Goal: Information Seeking & Learning: Find specific fact

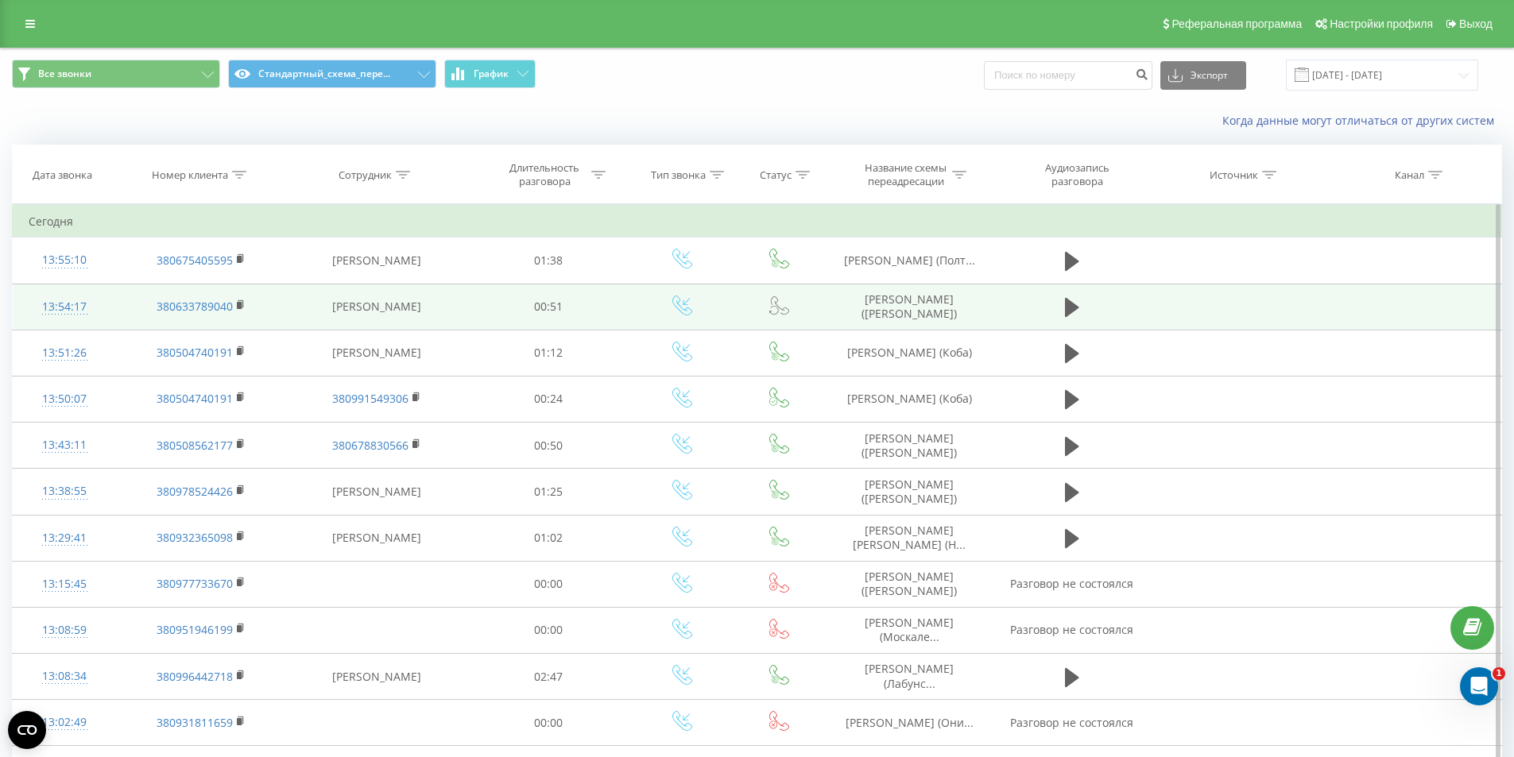
click at [855, 312] on td "[PERSON_NAME] ([PERSON_NAME])" at bounding box center [909, 307] width 169 height 46
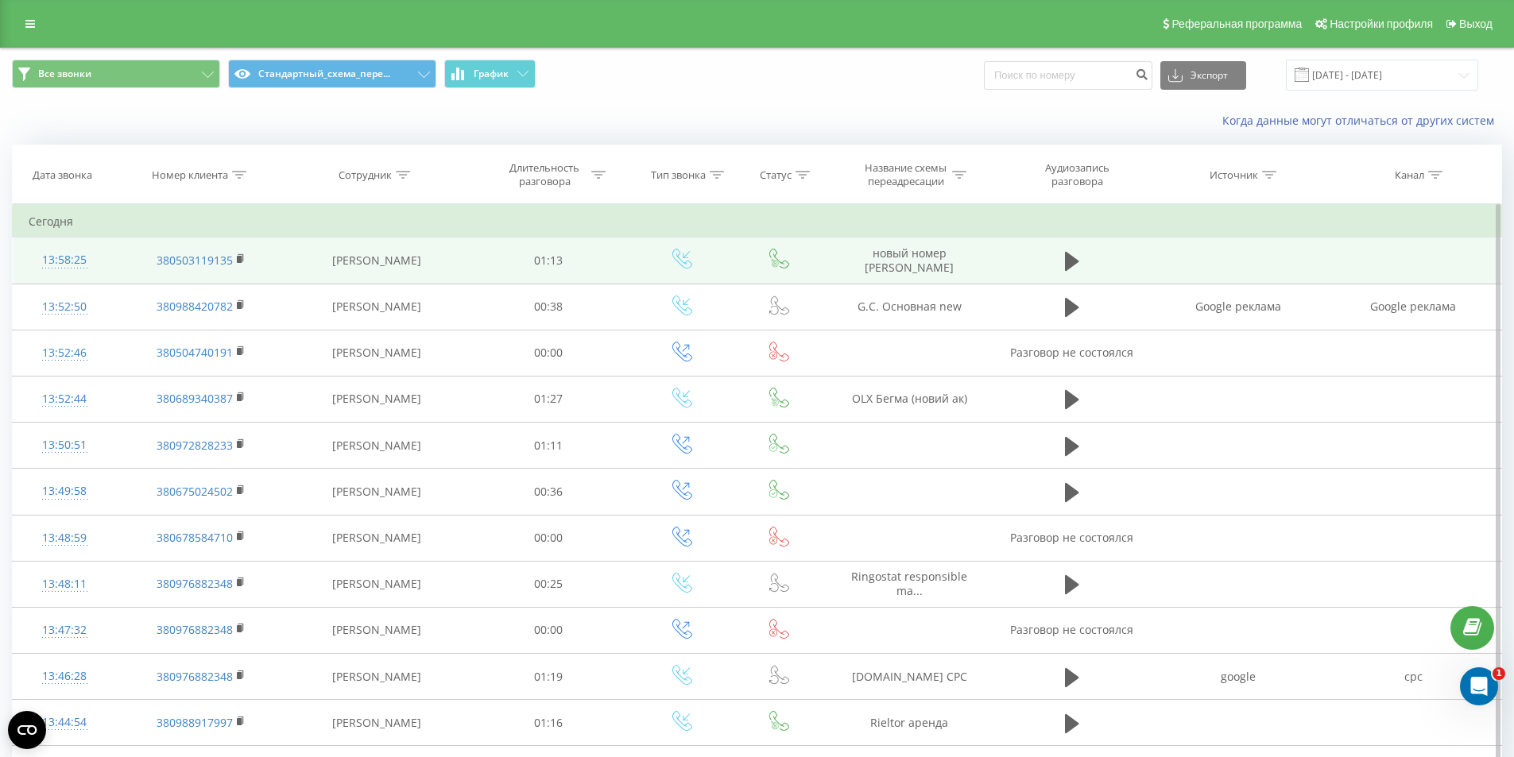
drag, startPoint x: 926, startPoint y: 250, endPoint x: 958, endPoint y: 269, distance: 37.7
click at [958, 269] on td "новый номер DOM RIA Селивон" at bounding box center [909, 261] width 169 height 46
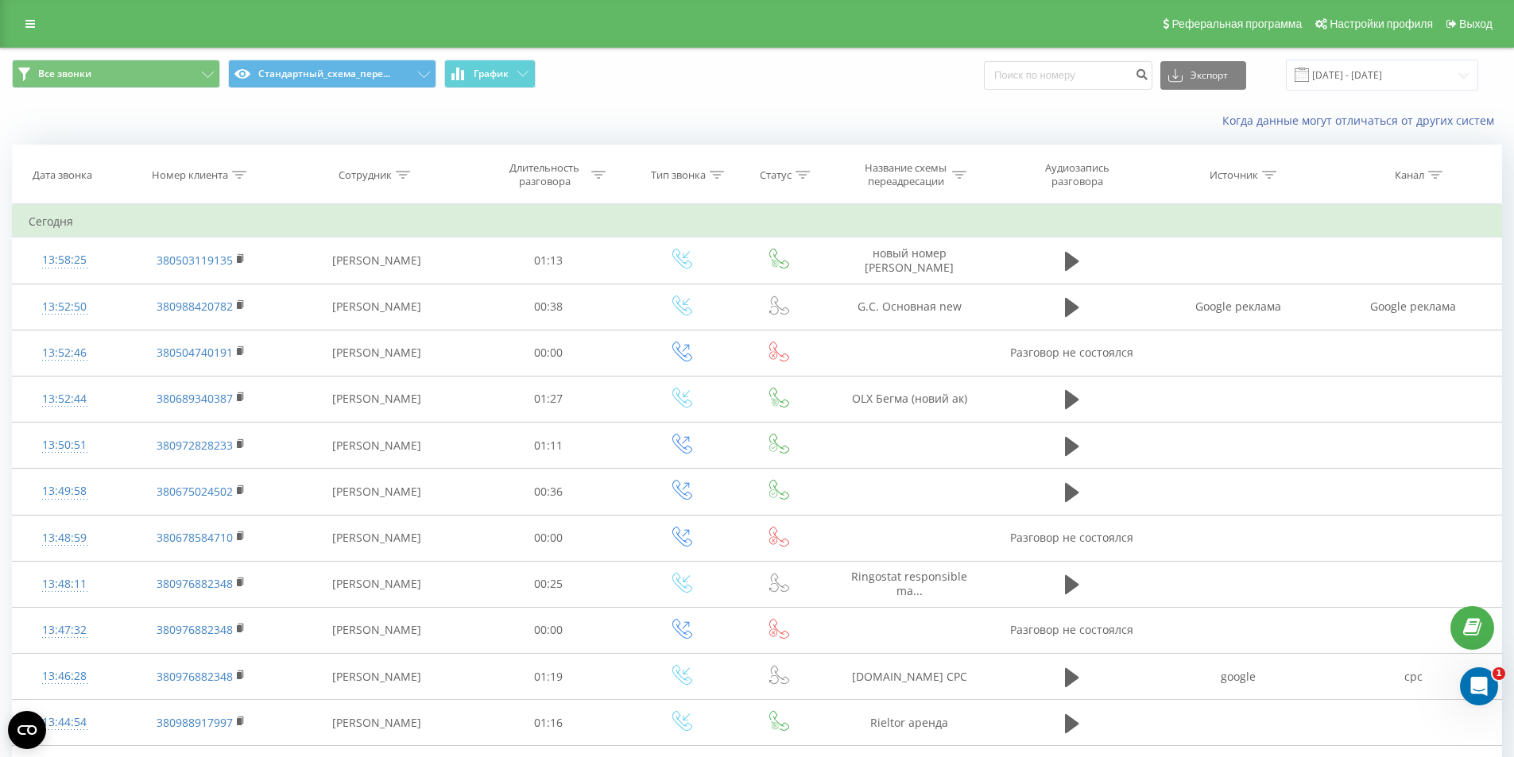
copy td "DOM RIA Селивон"
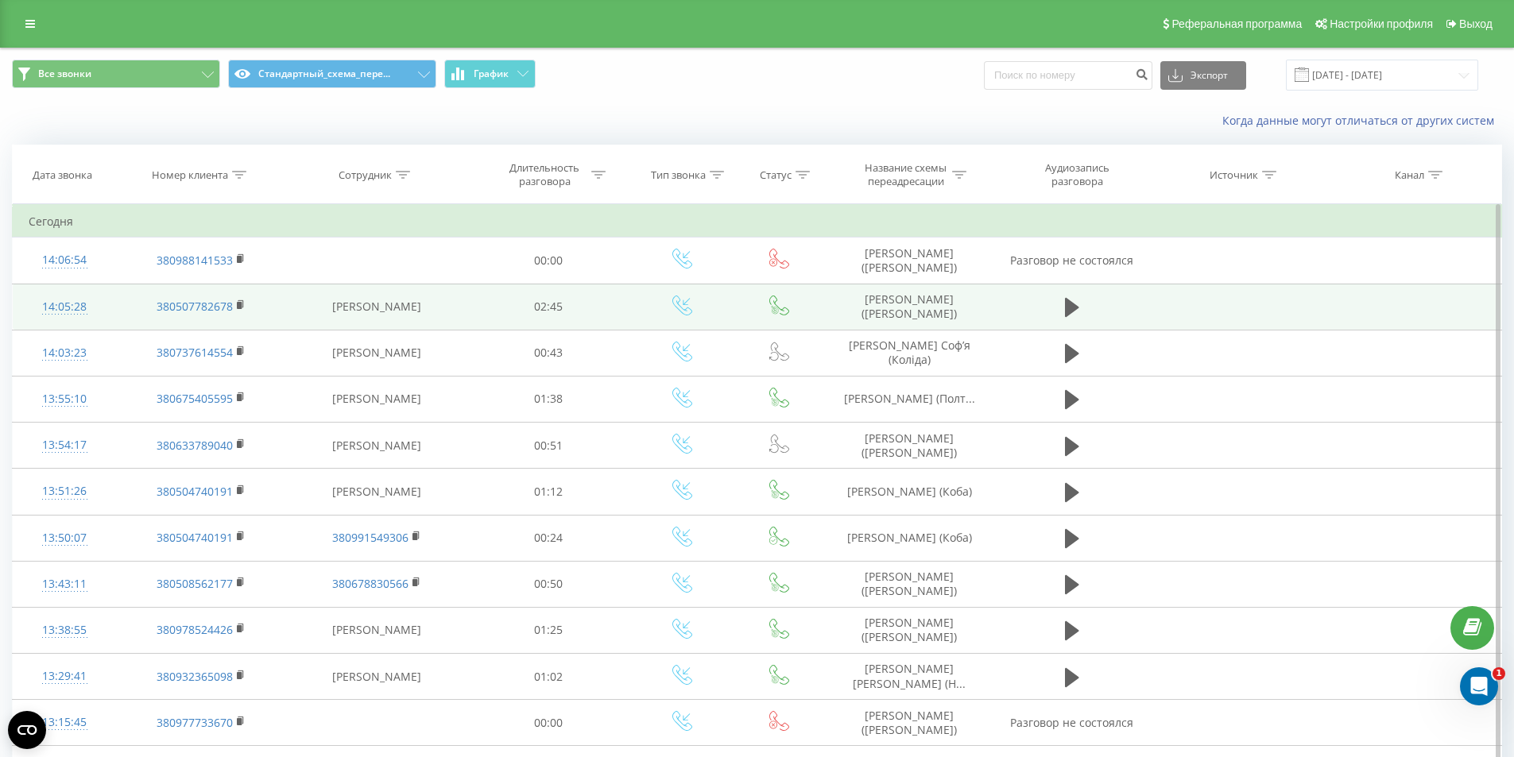
click at [474, 322] on td "02:45" at bounding box center [548, 307] width 163 height 46
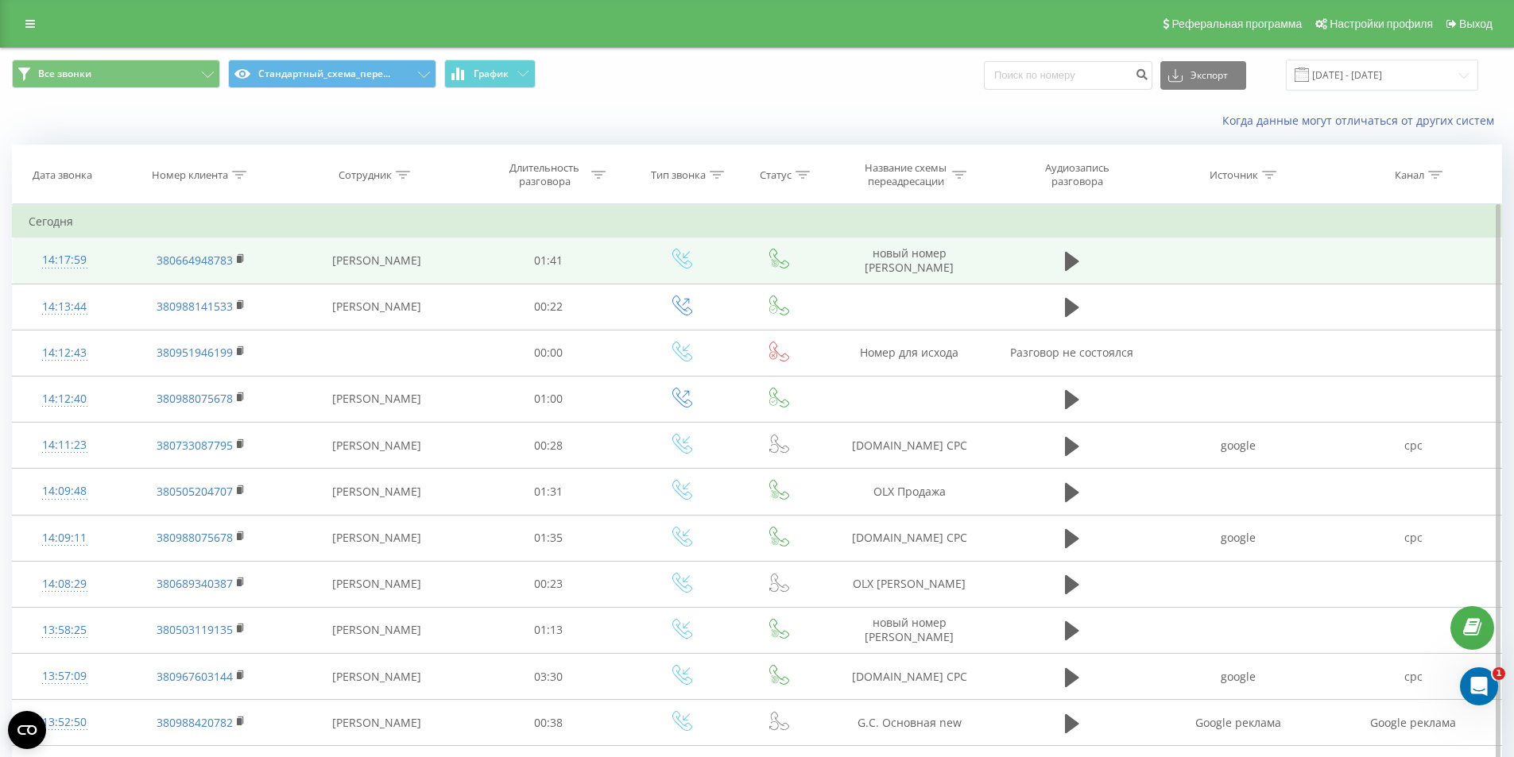
drag, startPoint x: 927, startPoint y: 249, endPoint x: 969, endPoint y: 280, distance: 52.1
click at [968, 280] on td "новый номер [PERSON_NAME]" at bounding box center [909, 261] width 169 height 46
copy td "DOM RIA Селивон"
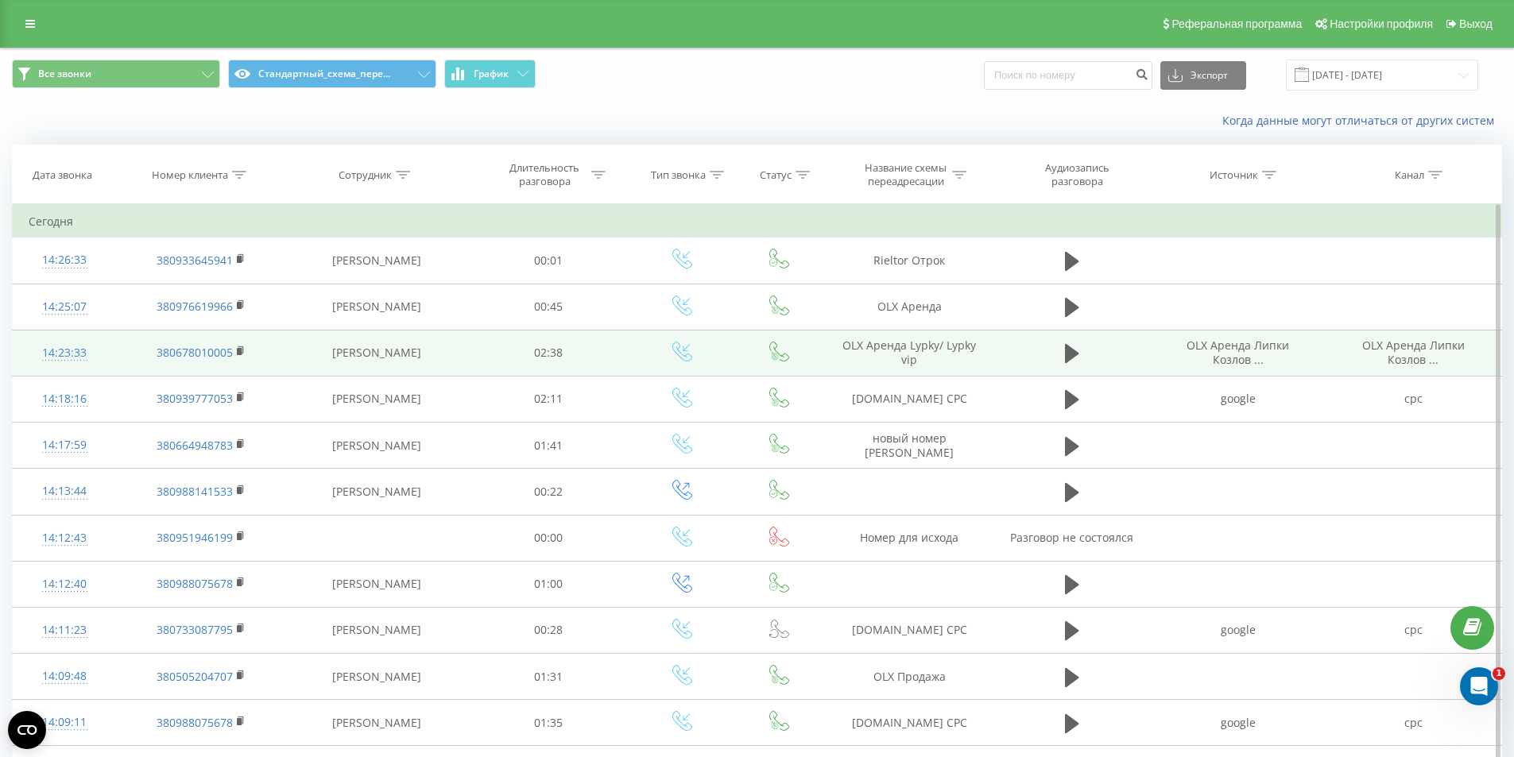
click at [904, 348] on td "OLX Аренда Lypky/ Lypky vip" at bounding box center [909, 353] width 169 height 46
copy tr "OLX Аренда Lypky/ Lypky vip"
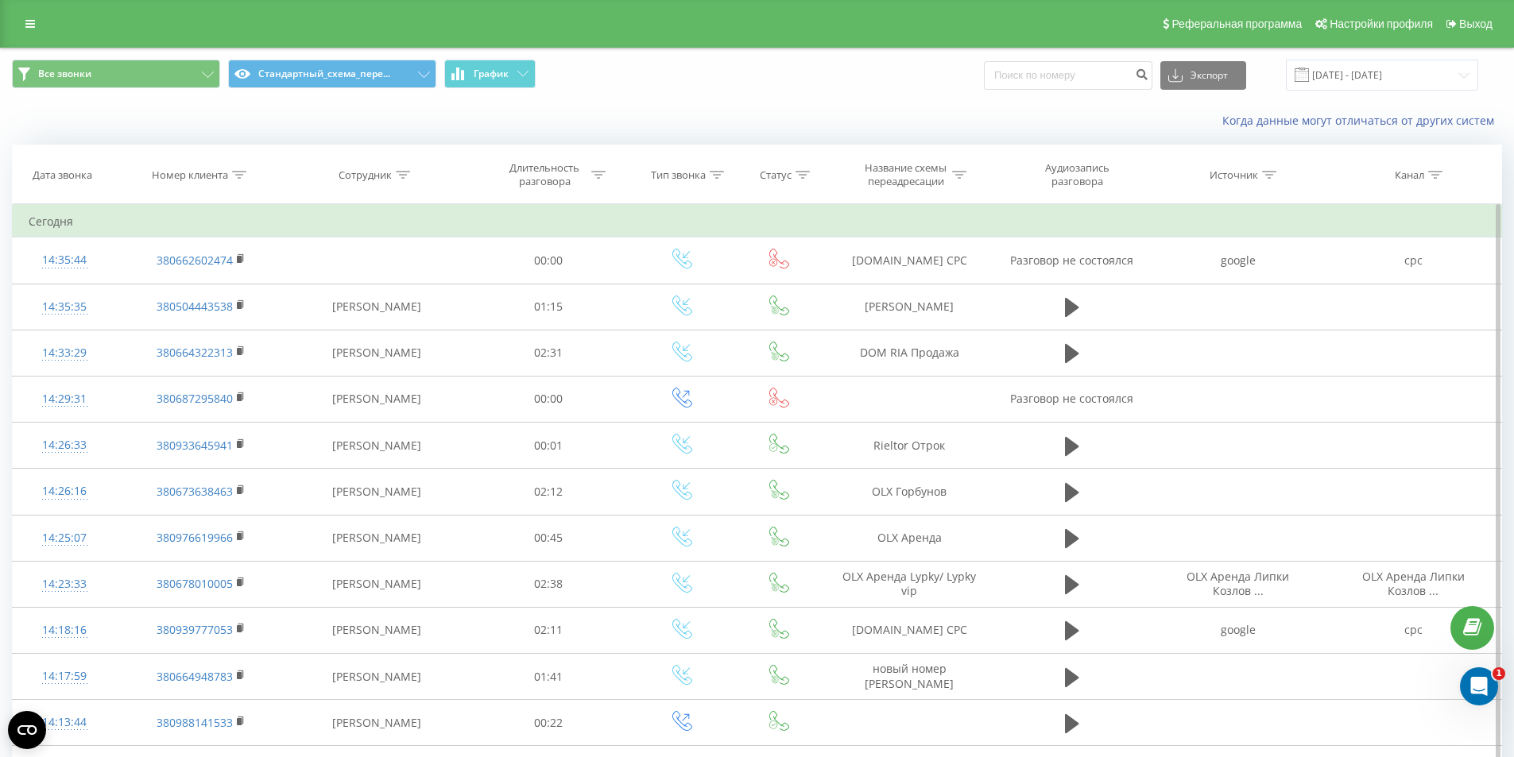
click at [396, 230] on td "Сегодня" at bounding box center [757, 222] width 1489 height 32
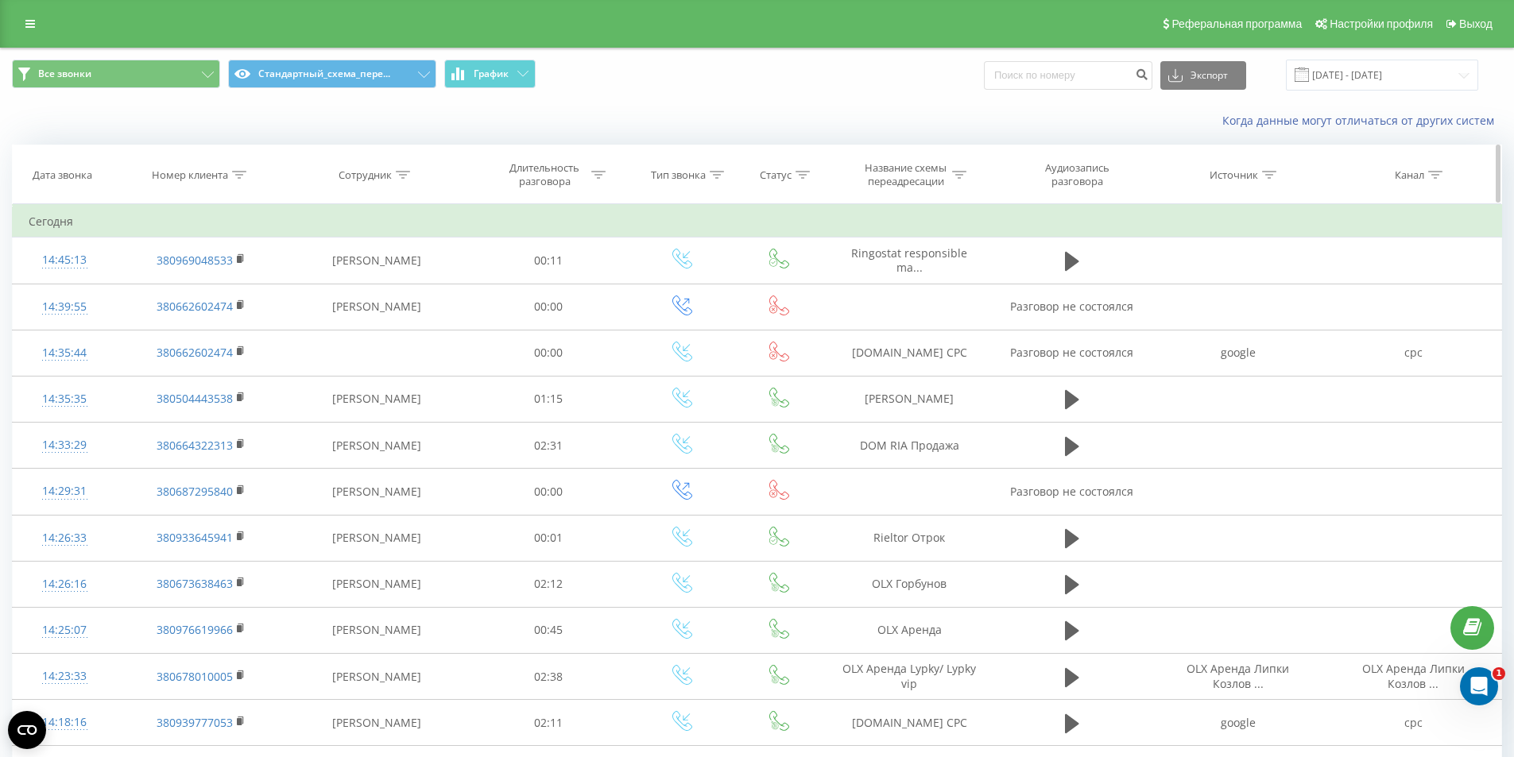
click at [243, 177] on icon at bounding box center [239, 175] width 14 height 8
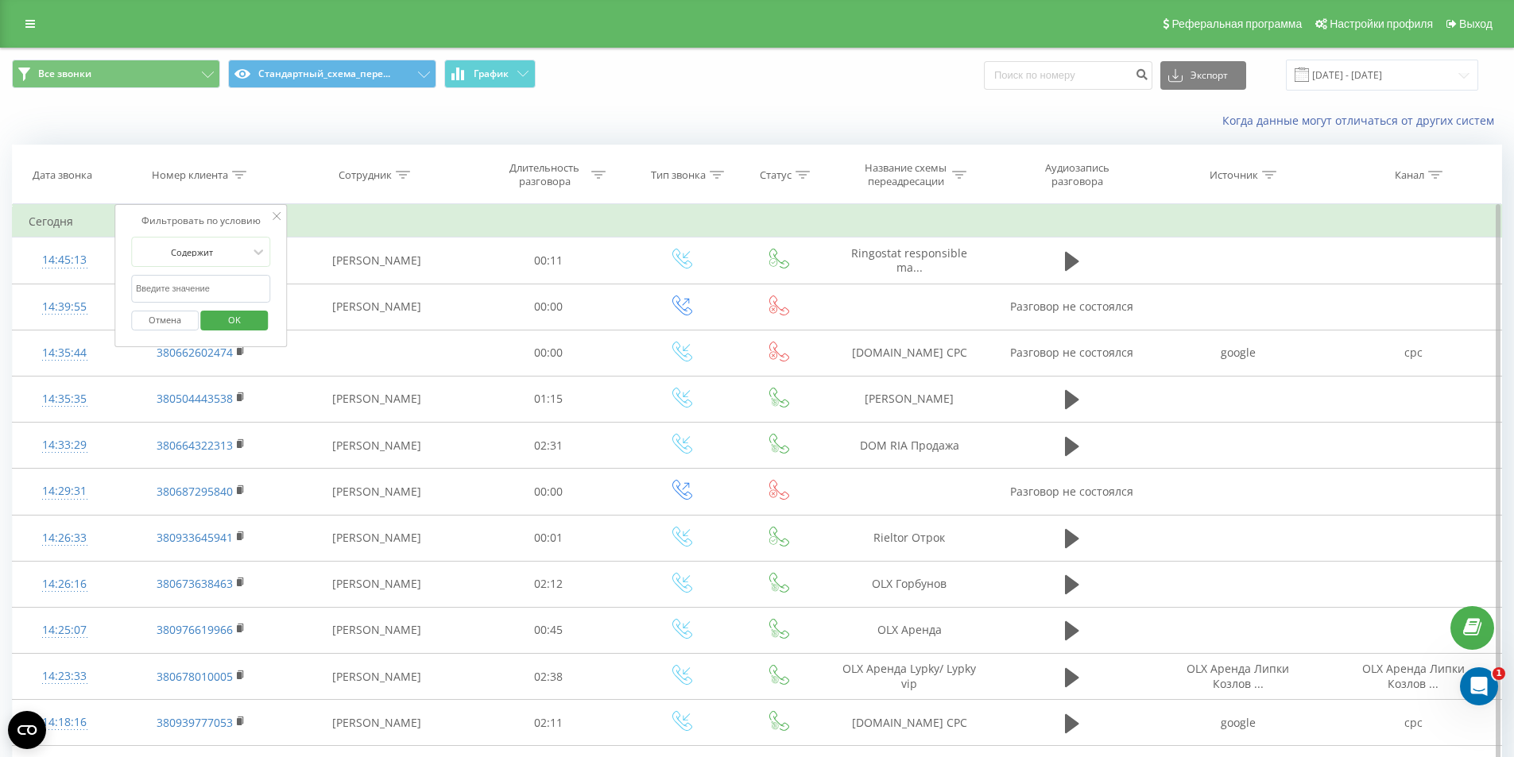
click at [176, 301] on input "text" at bounding box center [201, 289] width 140 height 28
click at [176, 293] on input "text" at bounding box center [201, 289] width 140 height 28
paste input "380969048533"
type input "380969048533"
drag, startPoint x: 236, startPoint y: 327, endPoint x: 249, endPoint y: 322, distance: 14.3
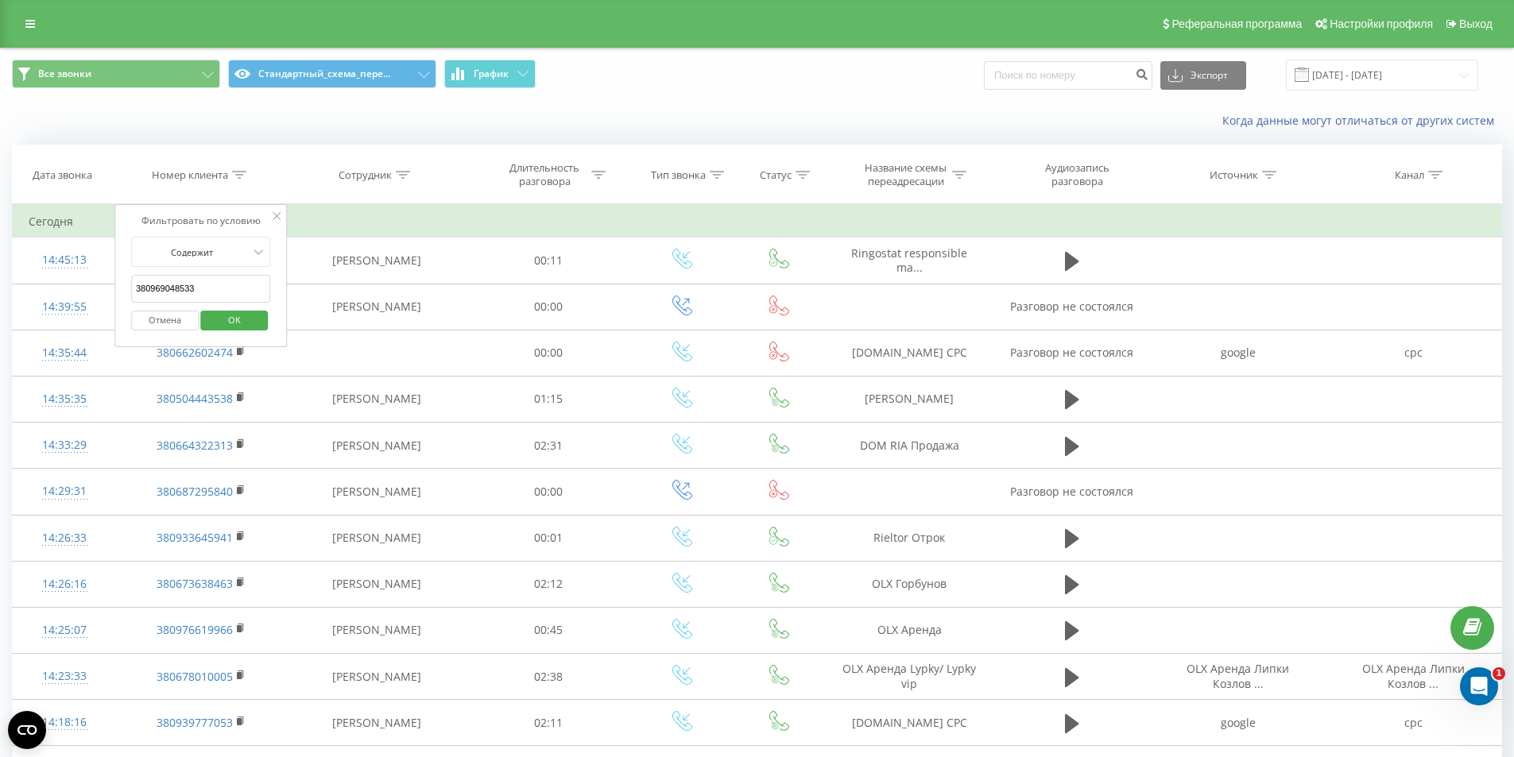
click at [235, 326] on span "OK" at bounding box center [234, 319] width 44 height 25
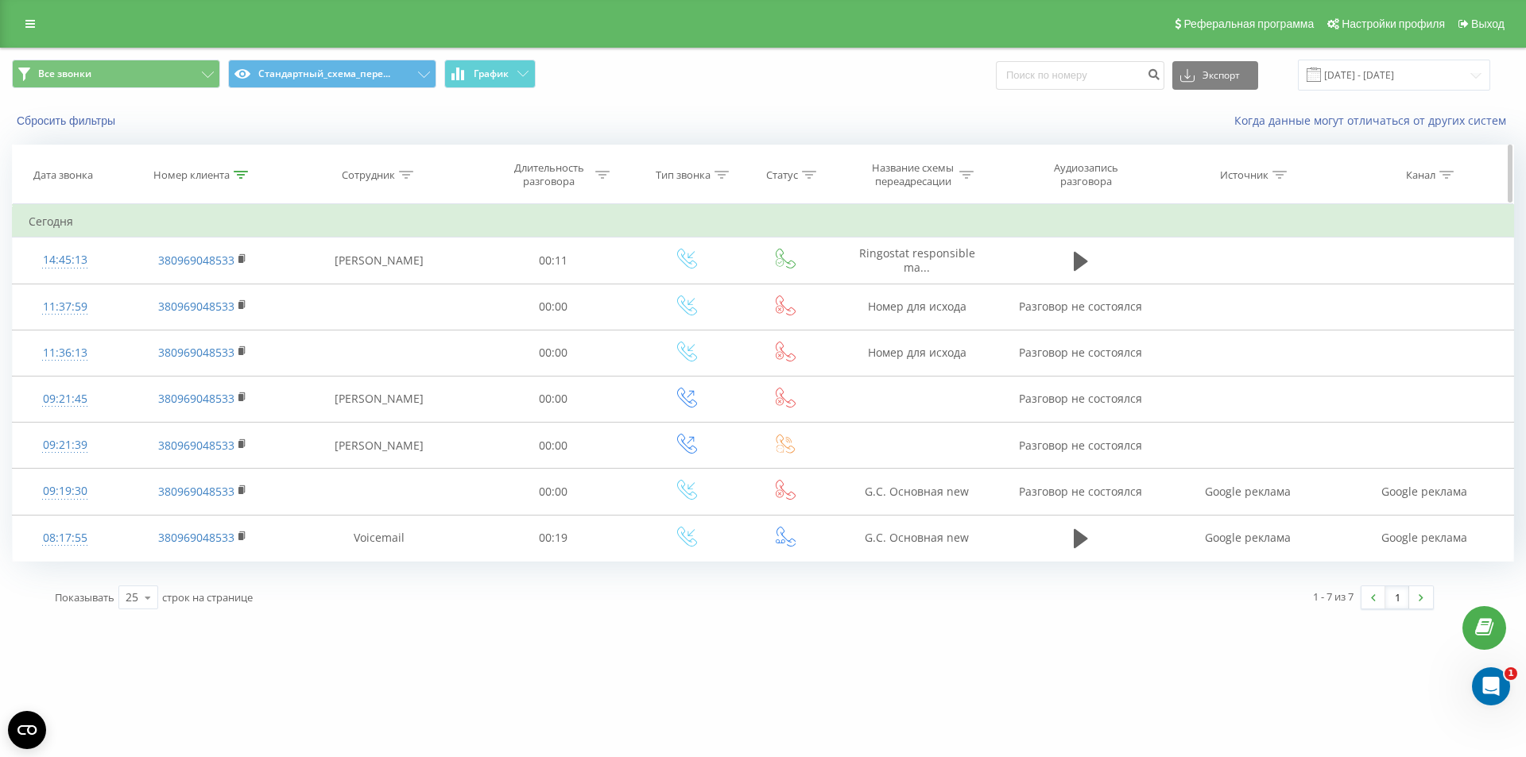
click at [243, 177] on icon at bounding box center [241, 175] width 14 height 8
click at [163, 319] on button "Отмена" at bounding box center [167, 321] width 68 height 20
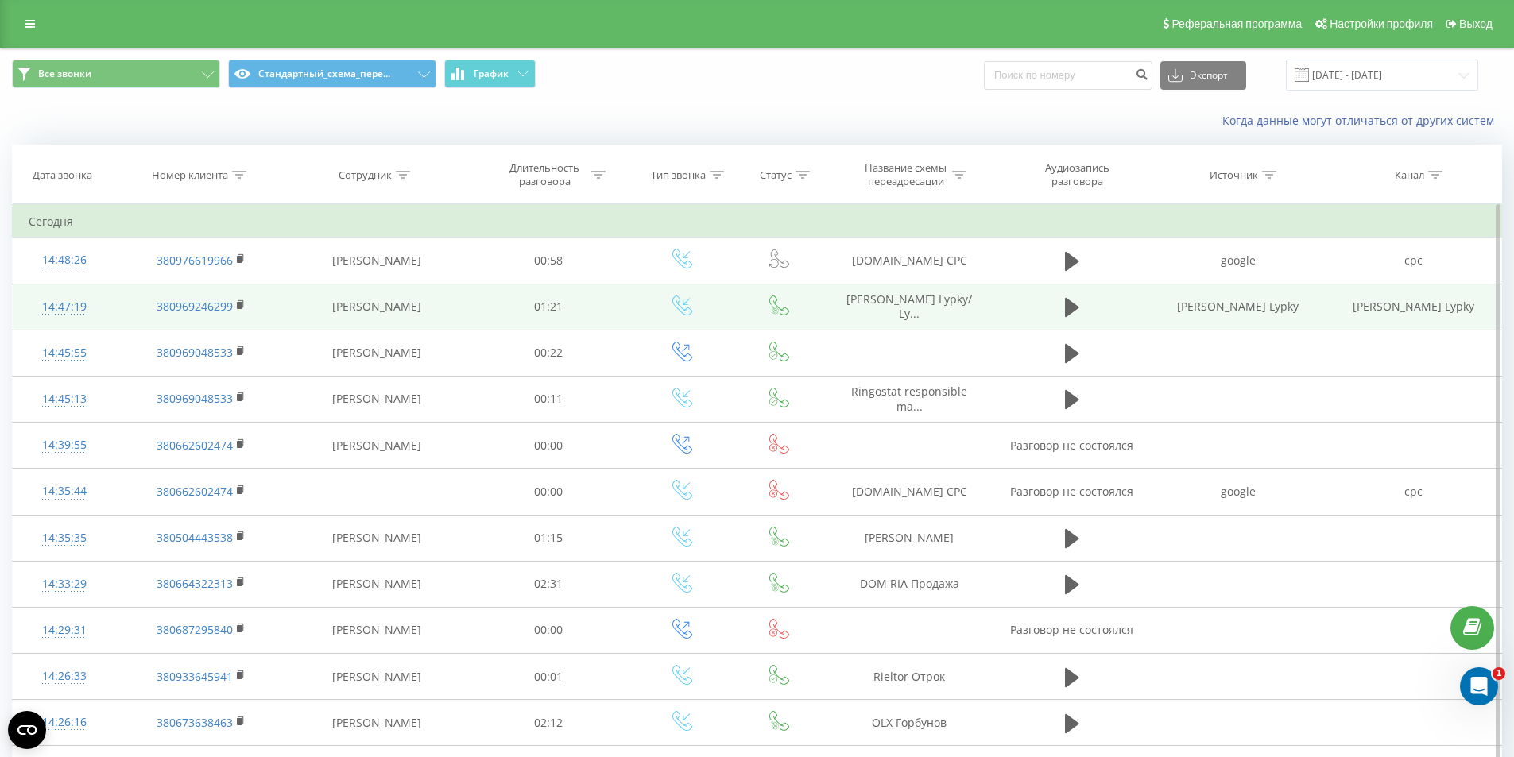
click at [911, 300] on span "DOM RIA Аренда Lypky/ Ly..." at bounding box center [909, 306] width 126 height 29
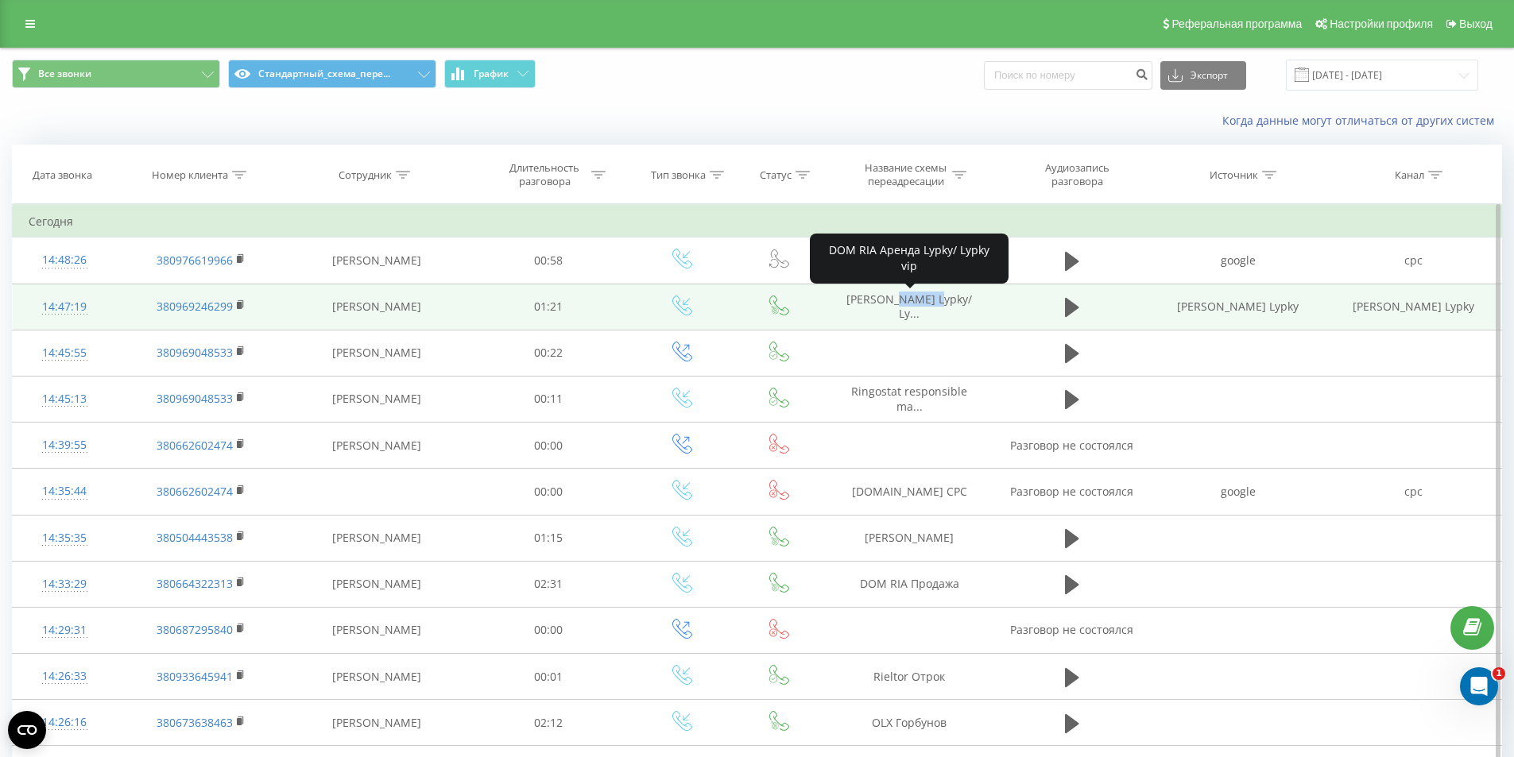
click at [911, 301] on span "DOM RIA Аренда Lypky/ Ly..." at bounding box center [909, 306] width 126 height 29
copy tr "DOM RIA Аренда Lypky/ Ly..."
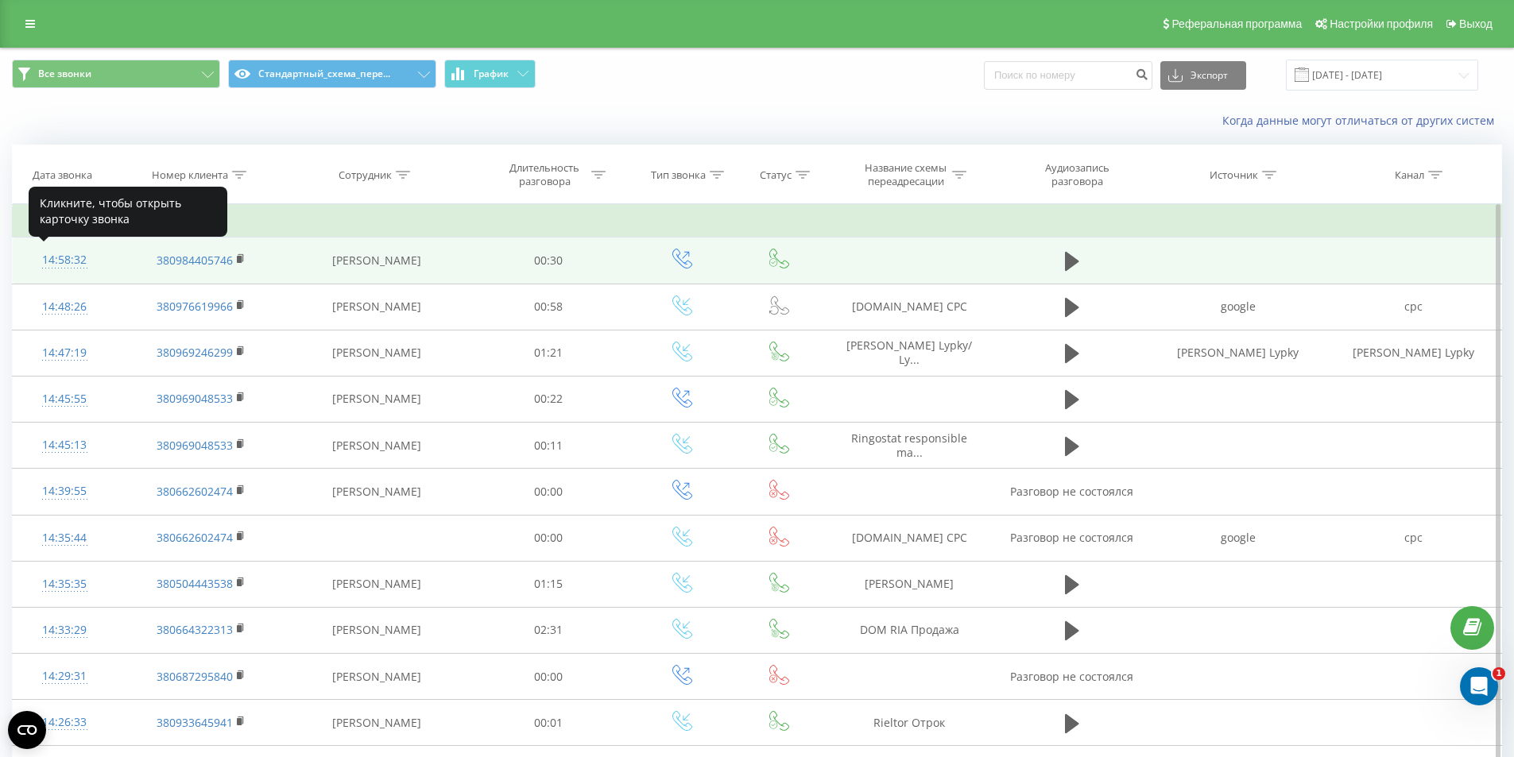
click at [74, 261] on div "14:58:32" at bounding box center [65, 260] width 72 height 31
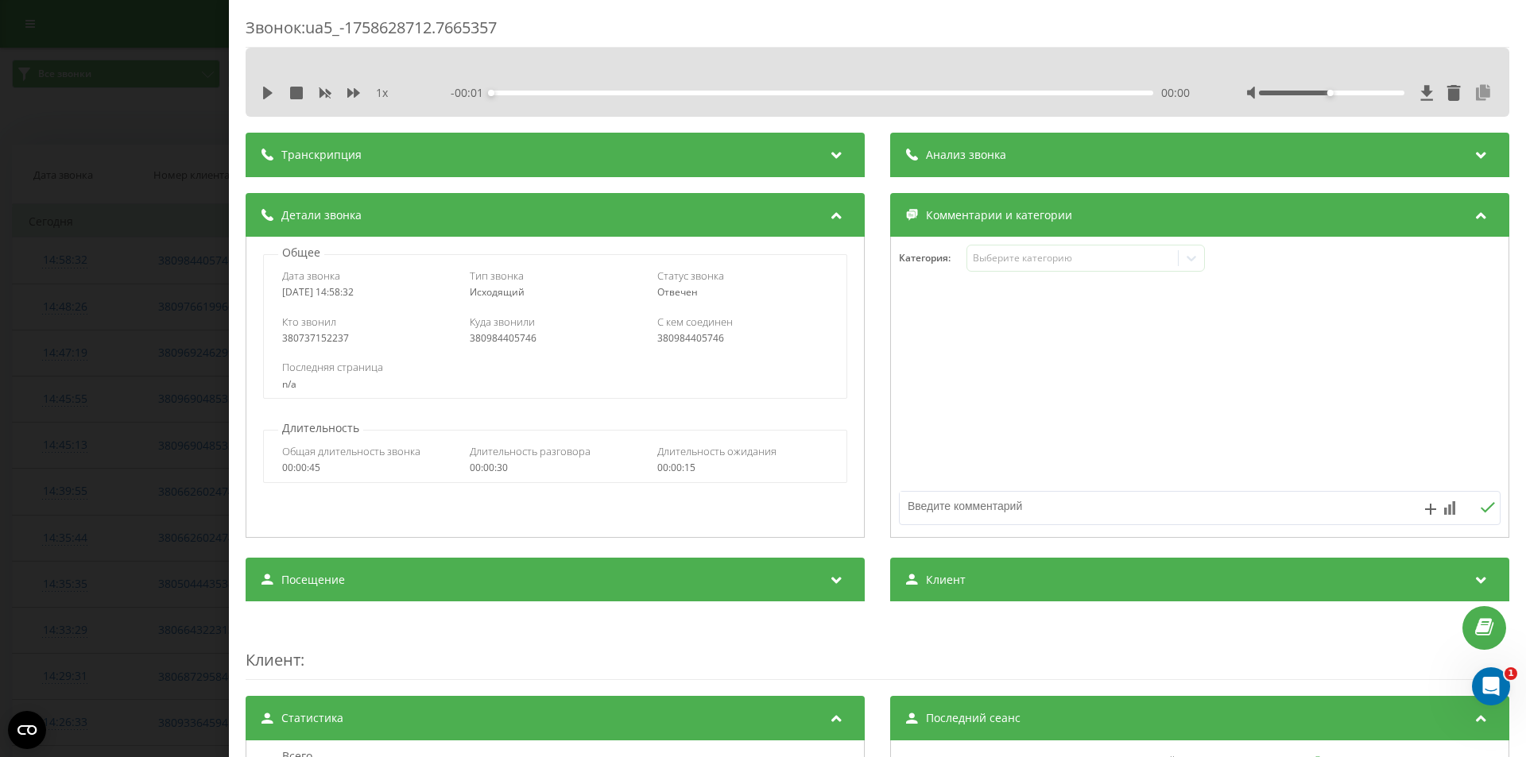
click at [1473, 99] on icon at bounding box center [1482, 93] width 19 height 16
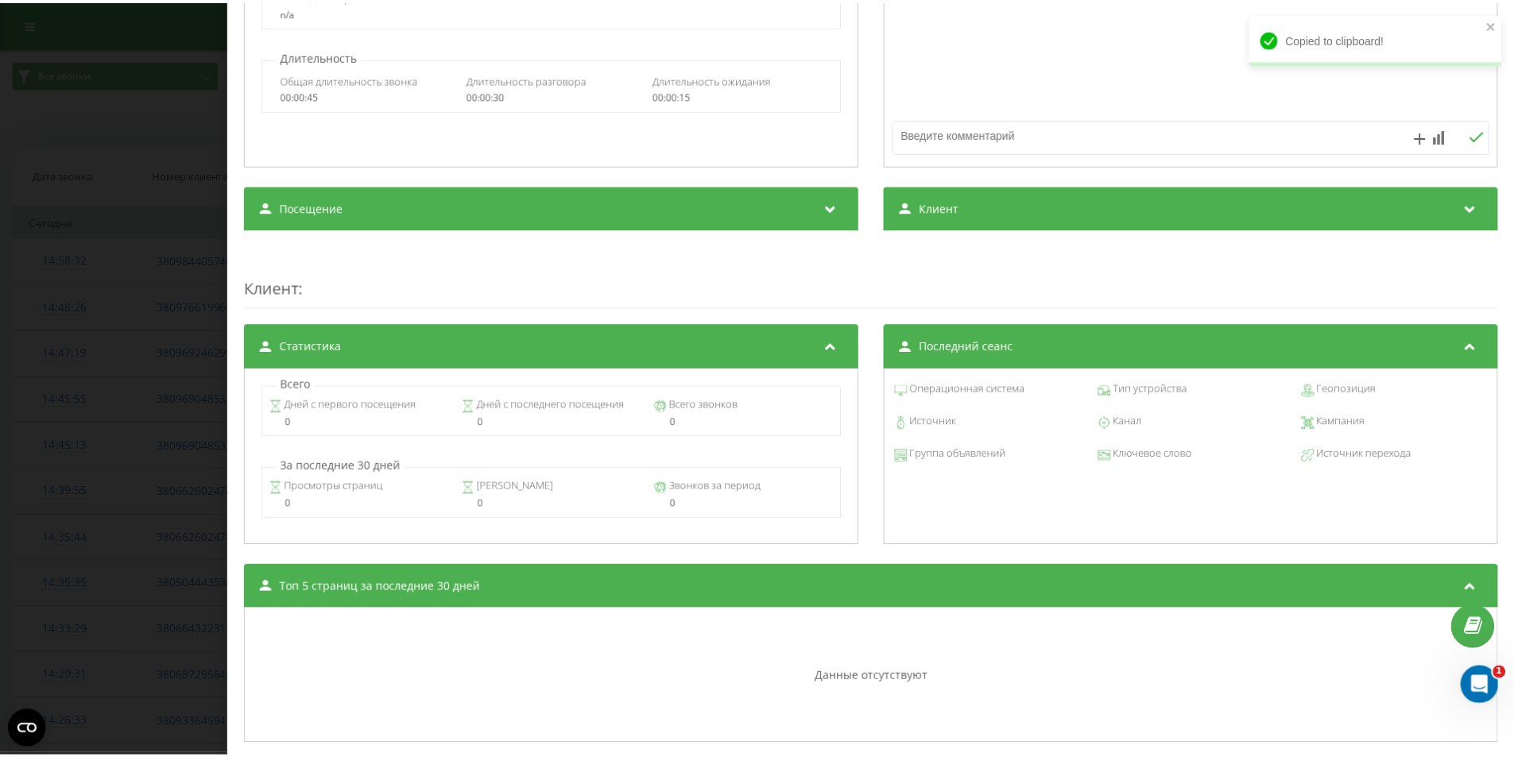
scroll to position [469, 0]
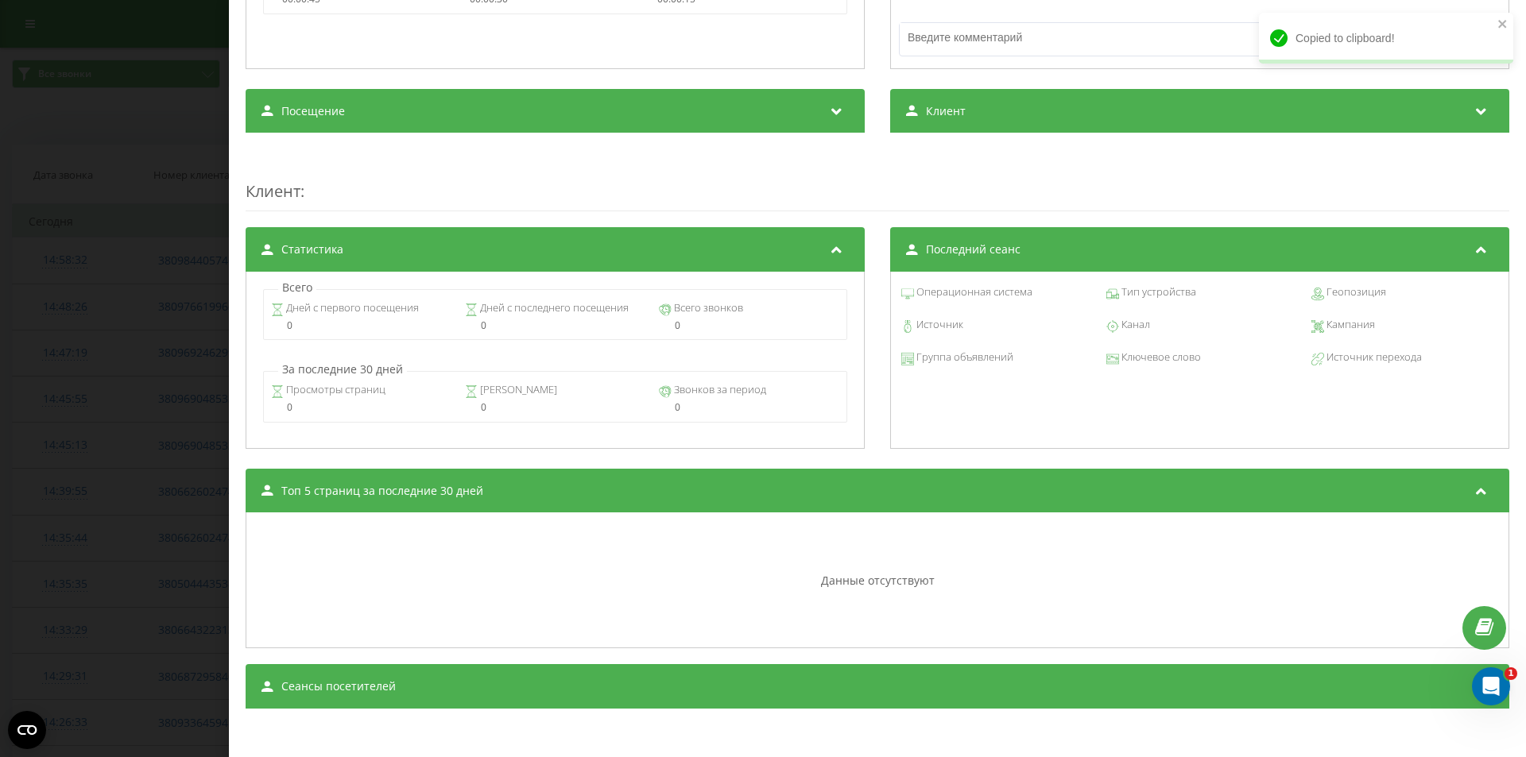
click at [108, 299] on div "Звонок : ua5_-1758628712.7665357 1 x - 00:30 00:00 00:00 Транскрипция Для анали…" at bounding box center [763, 378] width 1526 height 757
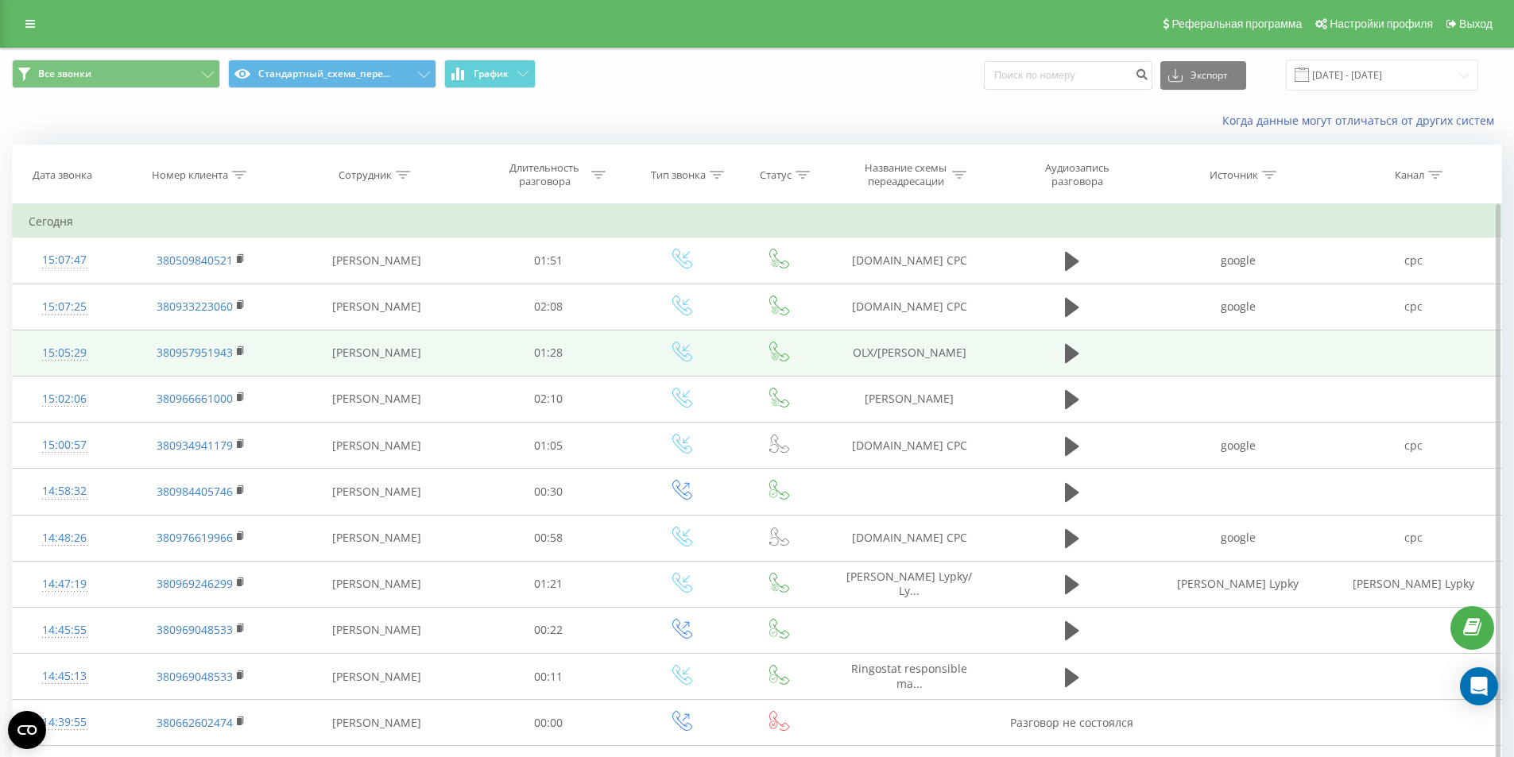
click at [903, 354] on td "OLX/[PERSON_NAME]" at bounding box center [909, 353] width 169 height 46
copy tr "OLX/[PERSON_NAME]"
